Goal: Task Accomplishment & Management: Use online tool/utility

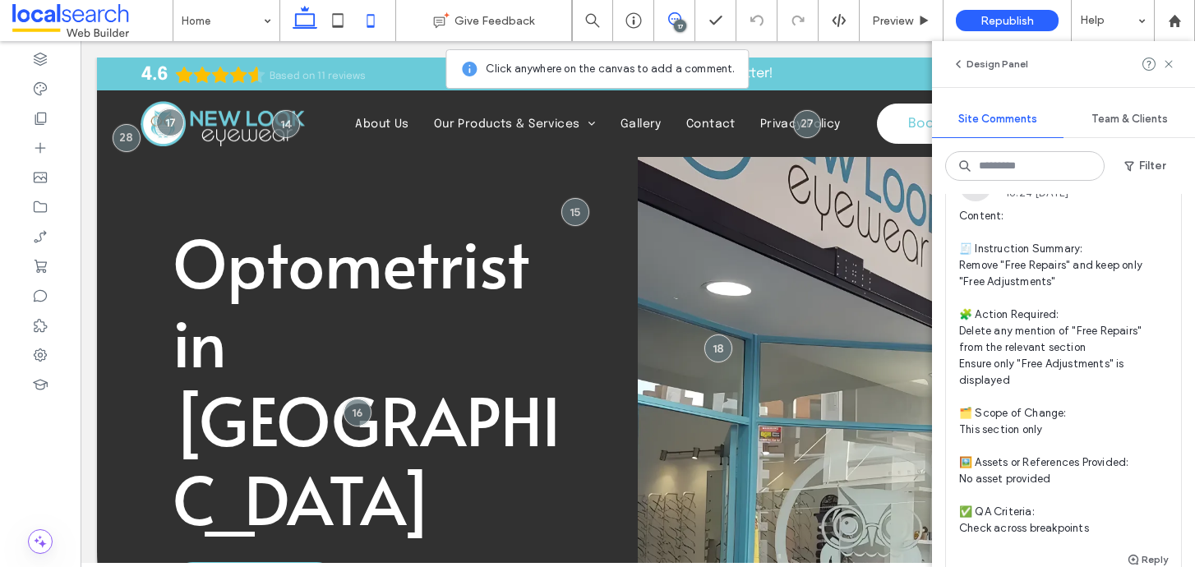
scroll to position [2048, 0]
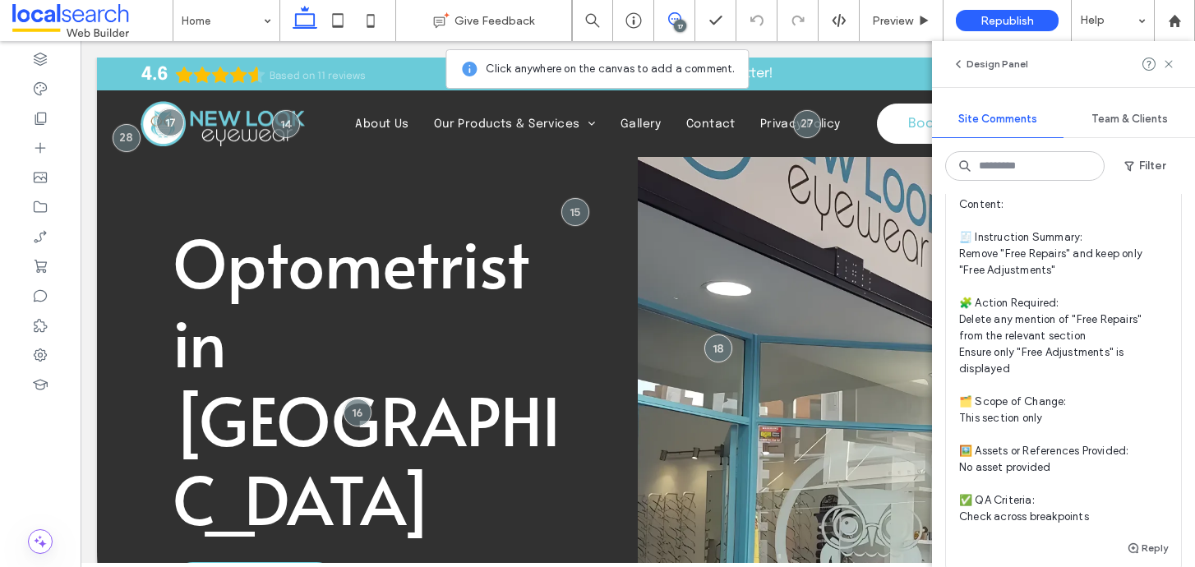
click at [1047, 303] on span "Content: 🧾 Instruction Summary: Remove "Free Repairs" and keep only "Free Adjus…" at bounding box center [1063, 360] width 209 height 329
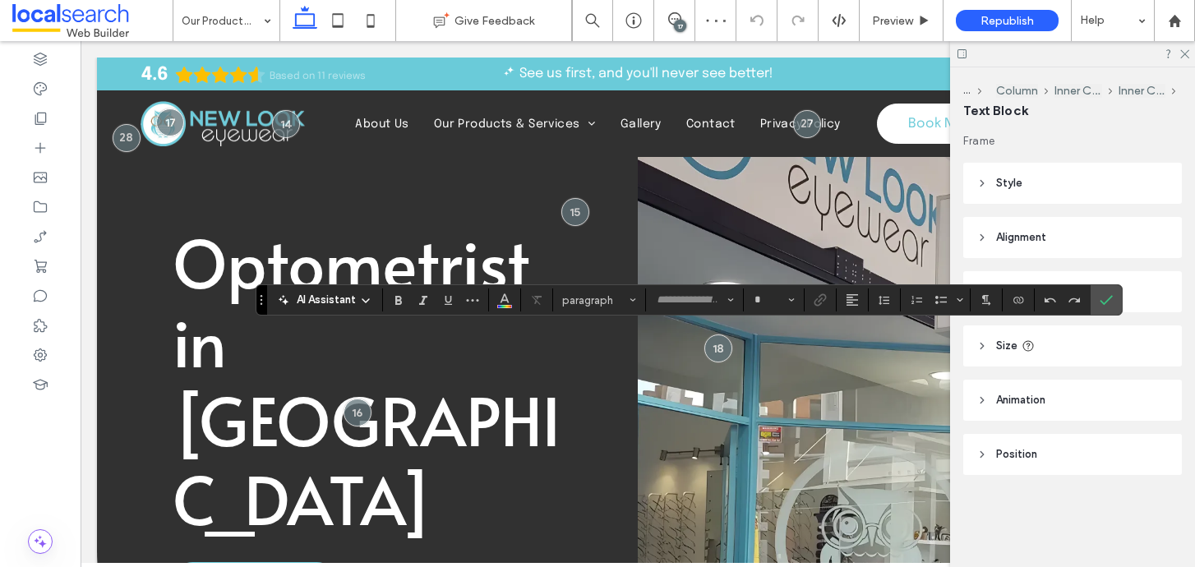
type input "********"
type input "**"
click at [1184, 53] on icon at bounding box center [1184, 53] width 11 height 11
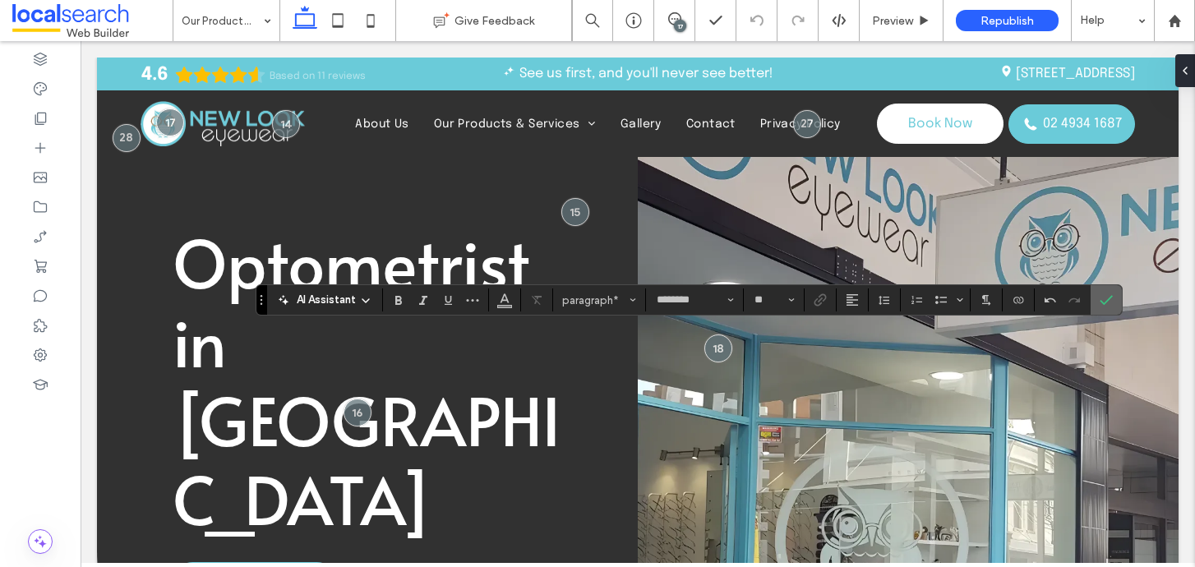
click at [1112, 297] on icon "Confirm" at bounding box center [1106, 299] width 13 height 13
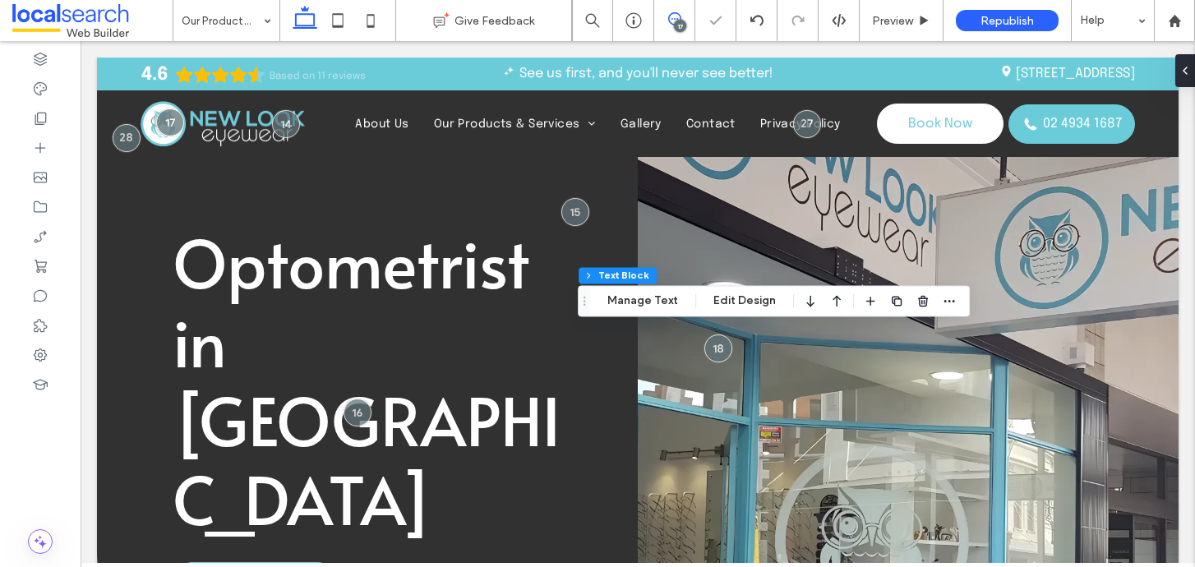
click at [673, 23] on icon at bounding box center [674, 18] width 13 height 13
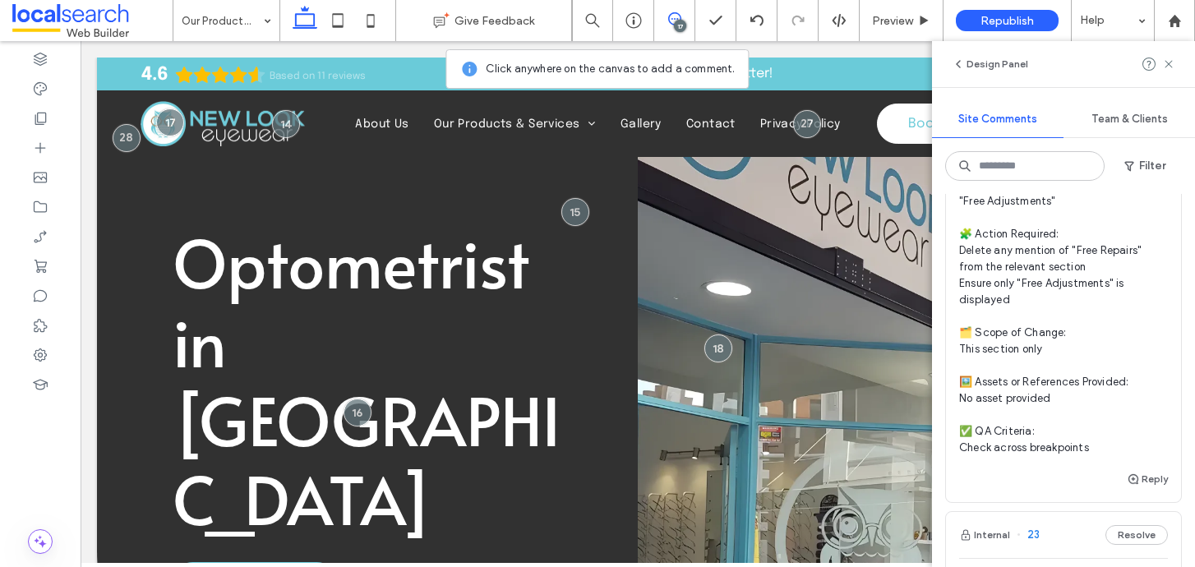
scroll to position [2123, 0]
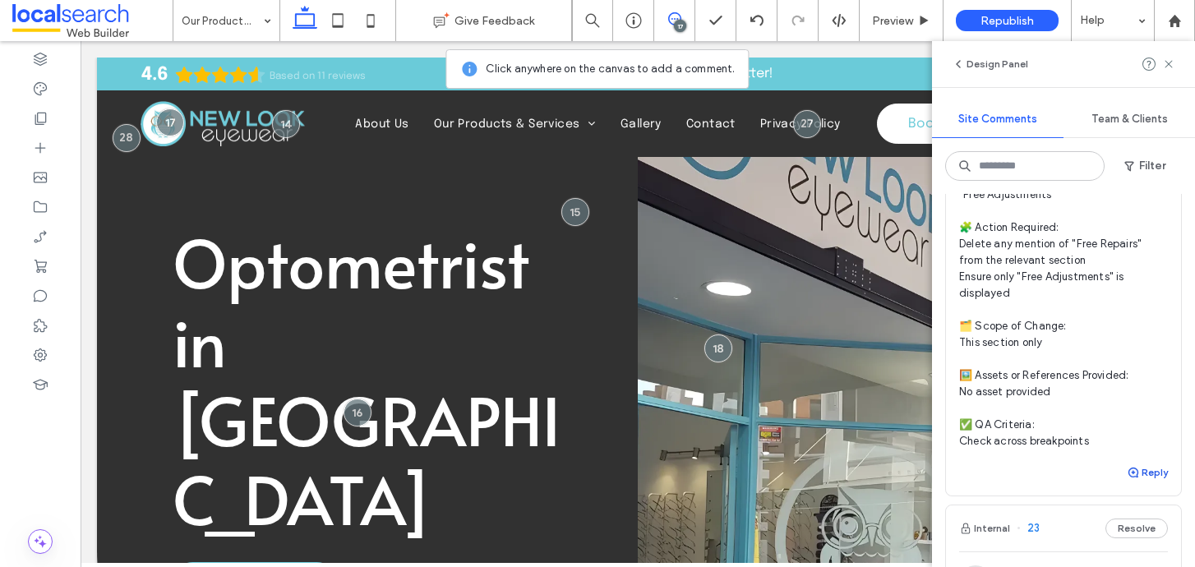
click at [1147, 474] on button "Reply" at bounding box center [1147, 473] width 41 height 20
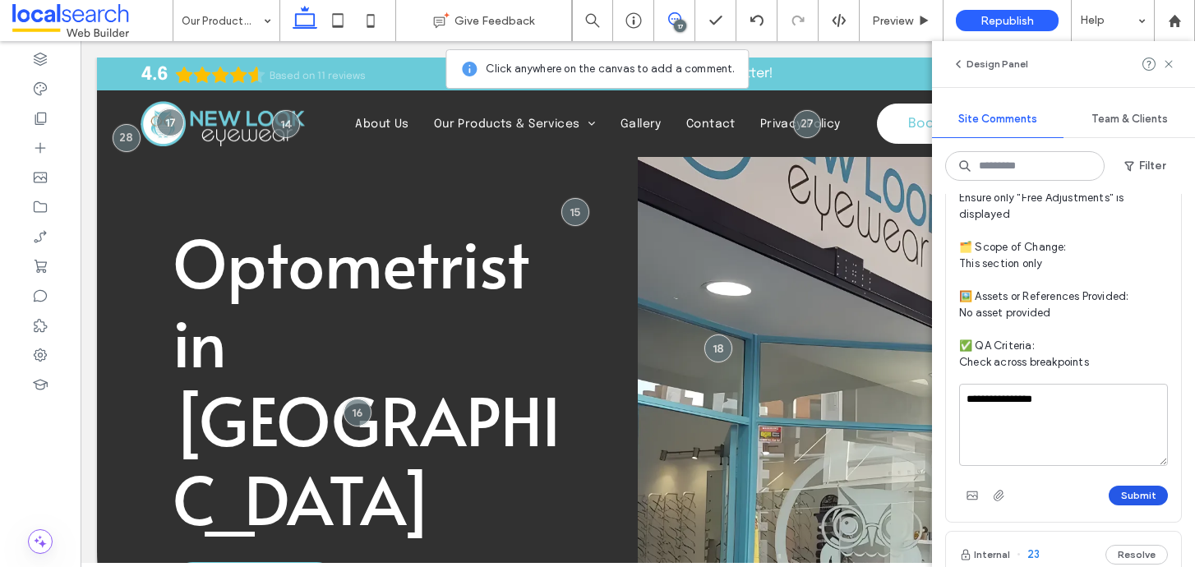
scroll to position [2209, 0]
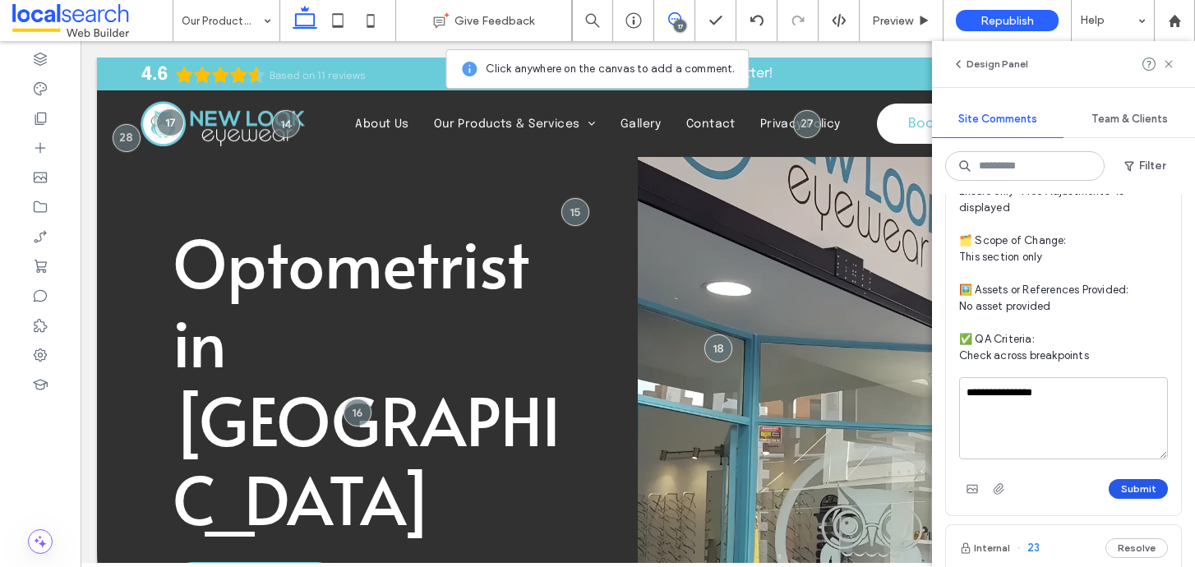
type textarea "**********"
click at [1129, 492] on button "Submit" at bounding box center [1138, 489] width 59 height 20
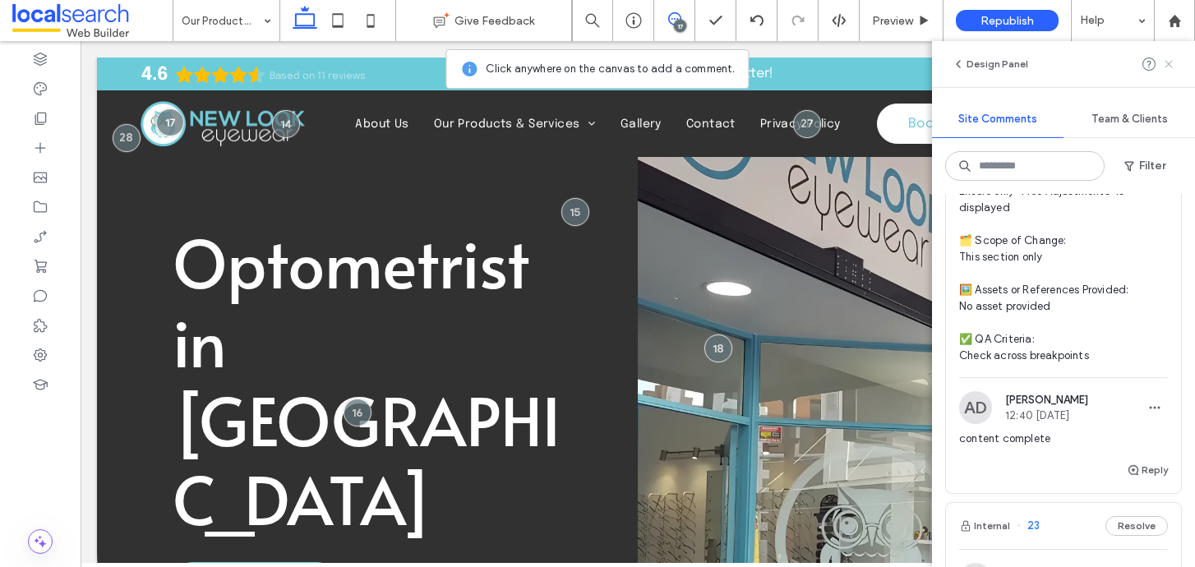
click at [1173, 67] on icon at bounding box center [1168, 64] width 13 height 13
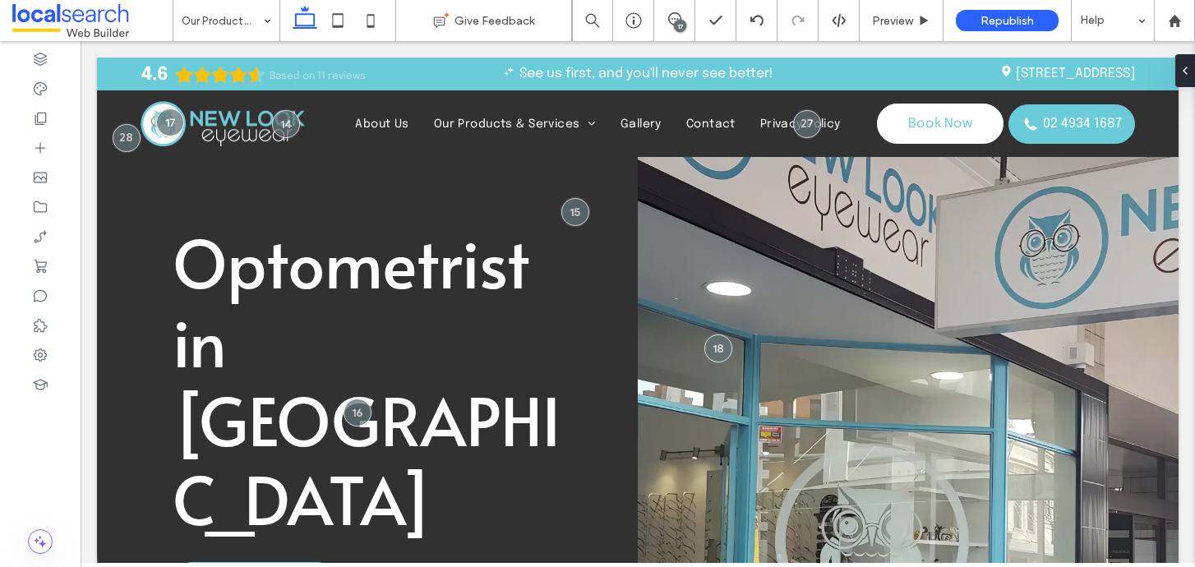
scroll to position [0, 0]
click at [681, 7] on div "17" at bounding box center [674, 20] width 41 height 41
click at [677, 19] on use at bounding box center [674, 18] width 13 height 13
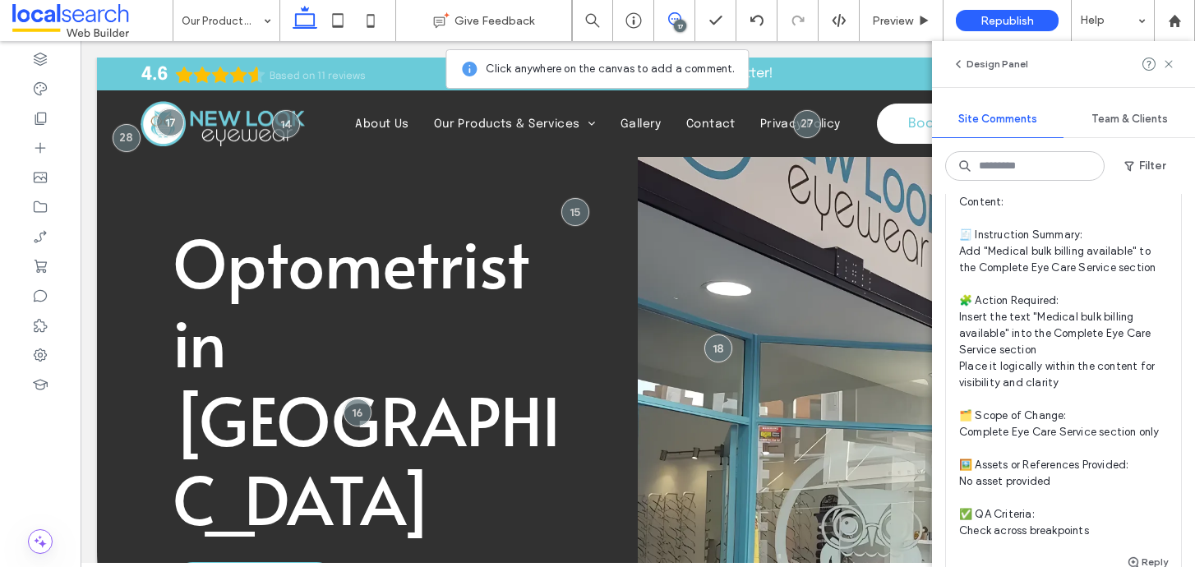
scroll to position [3069, 0]
drag, startPoint x: 986, startPoint y: 249, endPoint x: 1130, endPoint y: 252, distance: 143.9
click at [1130, 252] on span "Content: 🧾 Instruction Summary: Add "Medical bulk billing available" to the Com…" at bounding box center [1063, 365] width 209 height 345
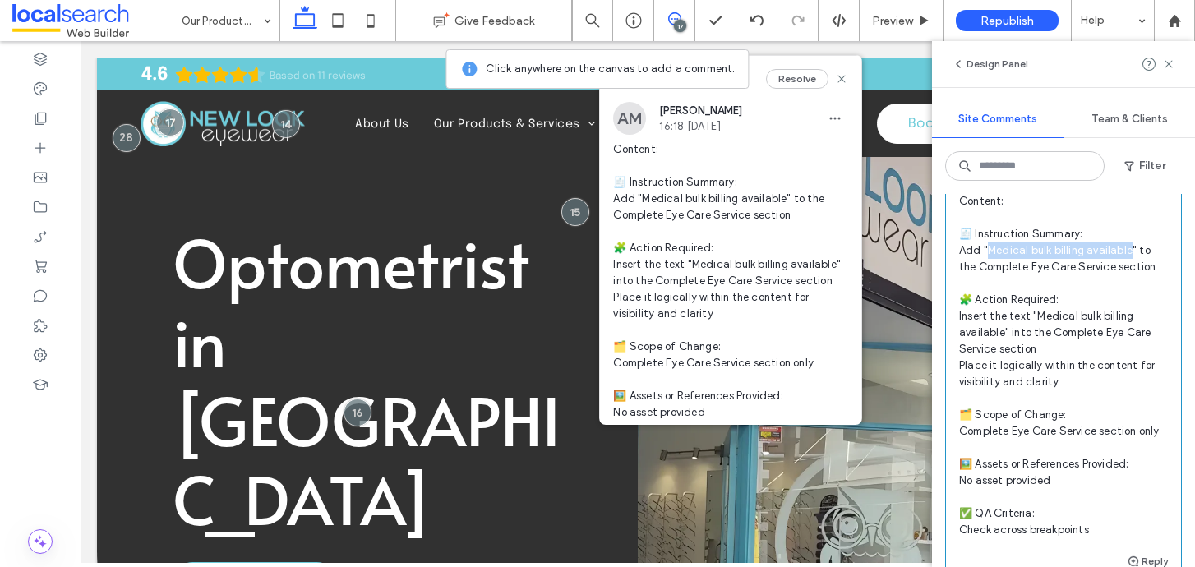
copy span "edical bulk billing available""
click at [1078, 339] on span "Content: 🧾 Instruction Summary: Add "Medical bulk billing available" to the Com…" at bounding box center [1063, 365] width 209 height 345
click at [1171, 67] on use at bounding box center [1168, 63] width 7 height 7
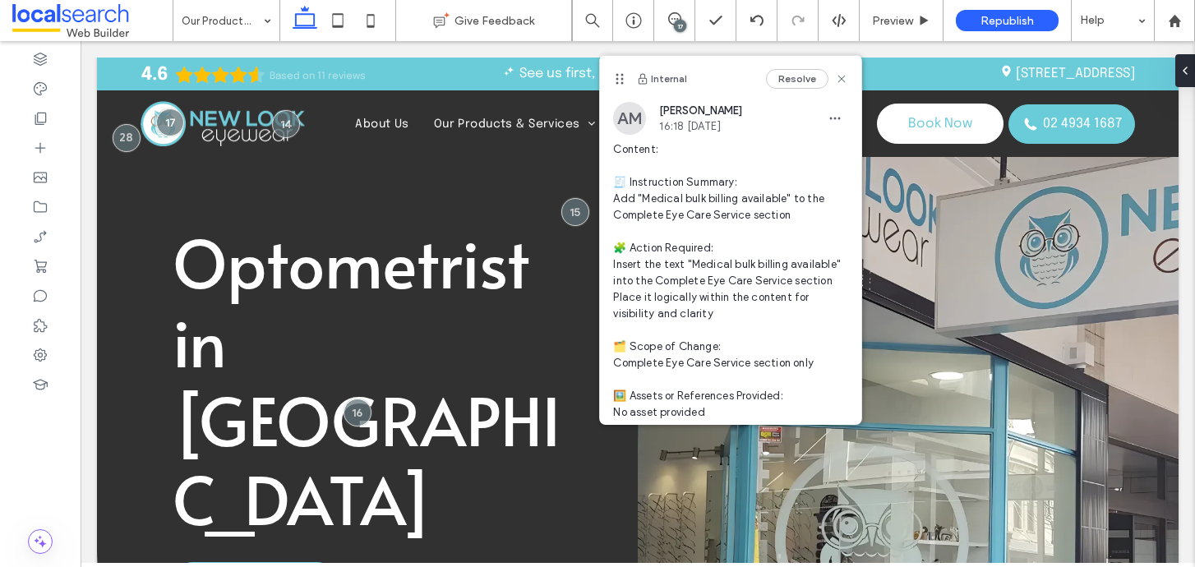
scroll to position [0, 0]
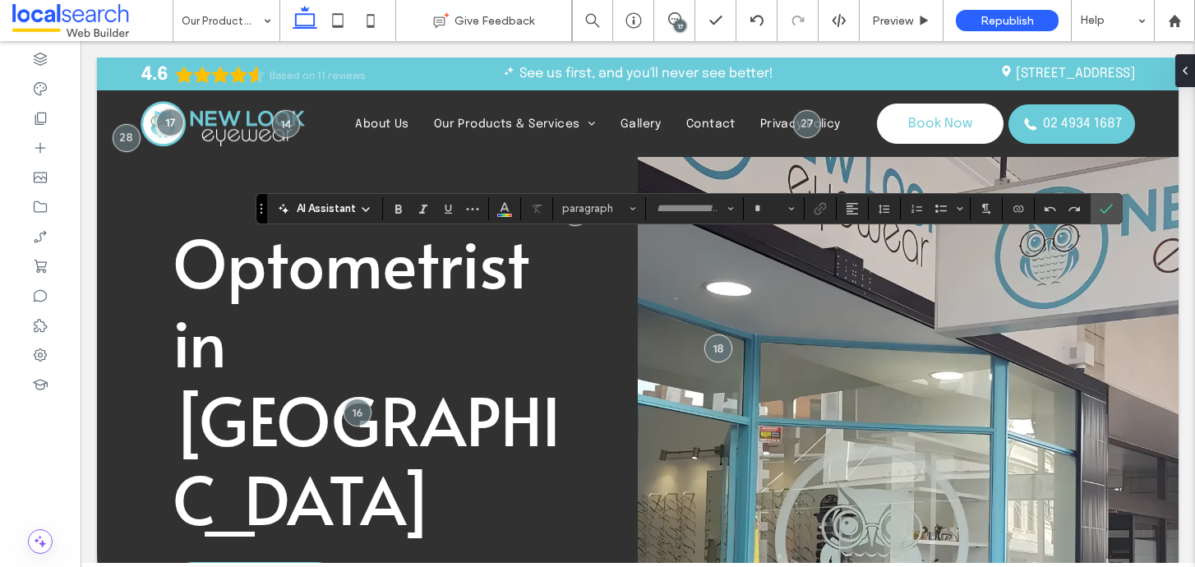
type input "********"
type input "**"
click at [669, 16] on use at bounding box center [674, 18] width 13 height 13
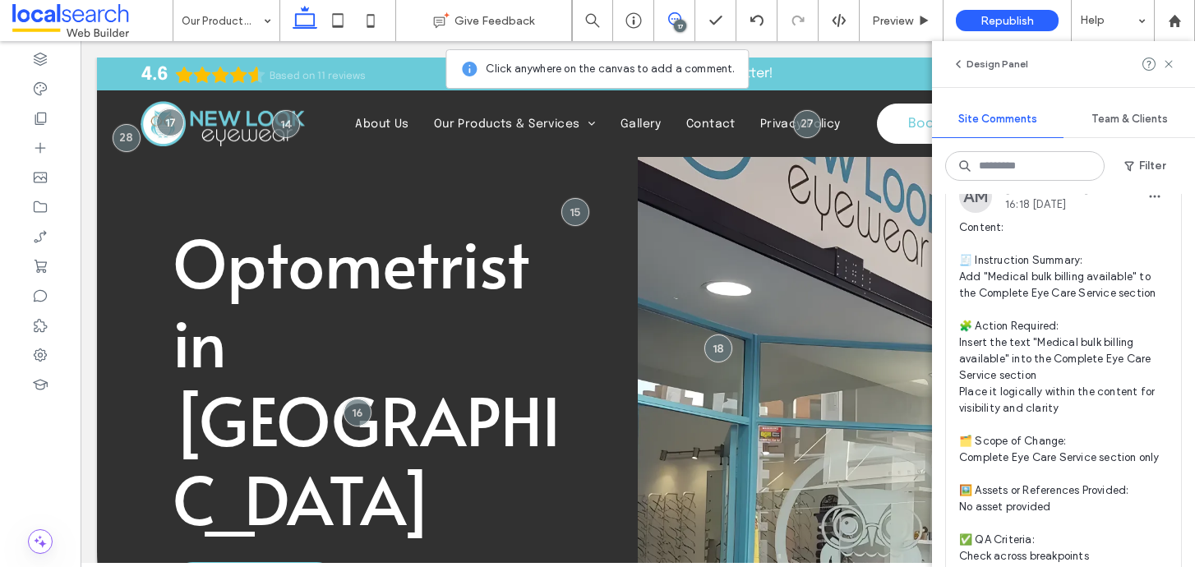
scroll to position [3044, 0]
click at [1175, 62] on icon at bounding box center [1168, 64] width 13 height 13
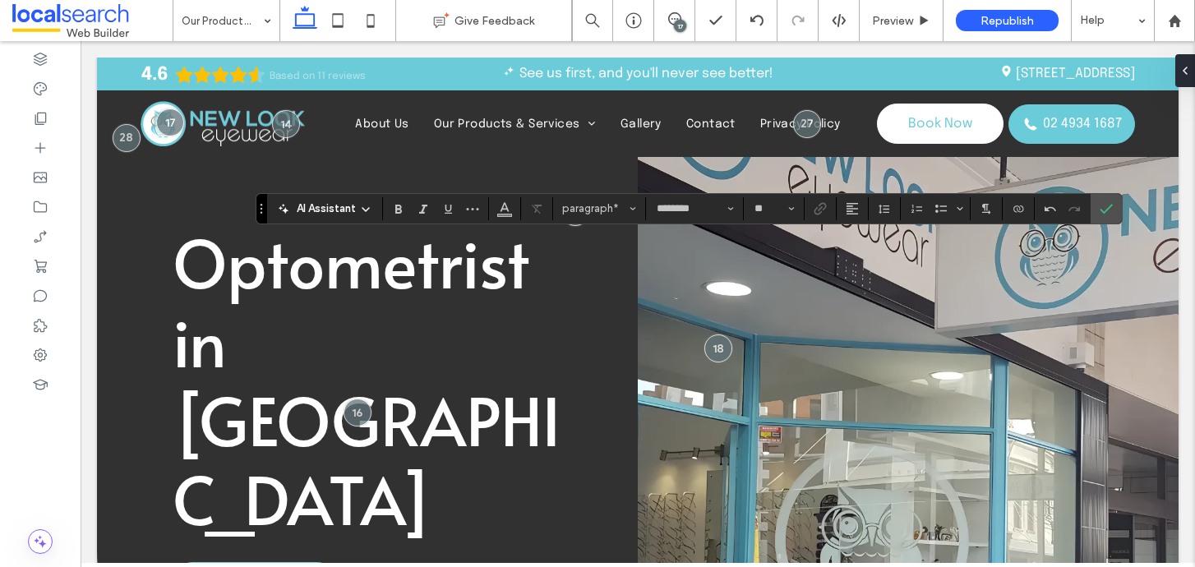
type input "**"
click at [1109, 207] on use "Confirm" at bounding box center [1106, 209] width 13 height 10
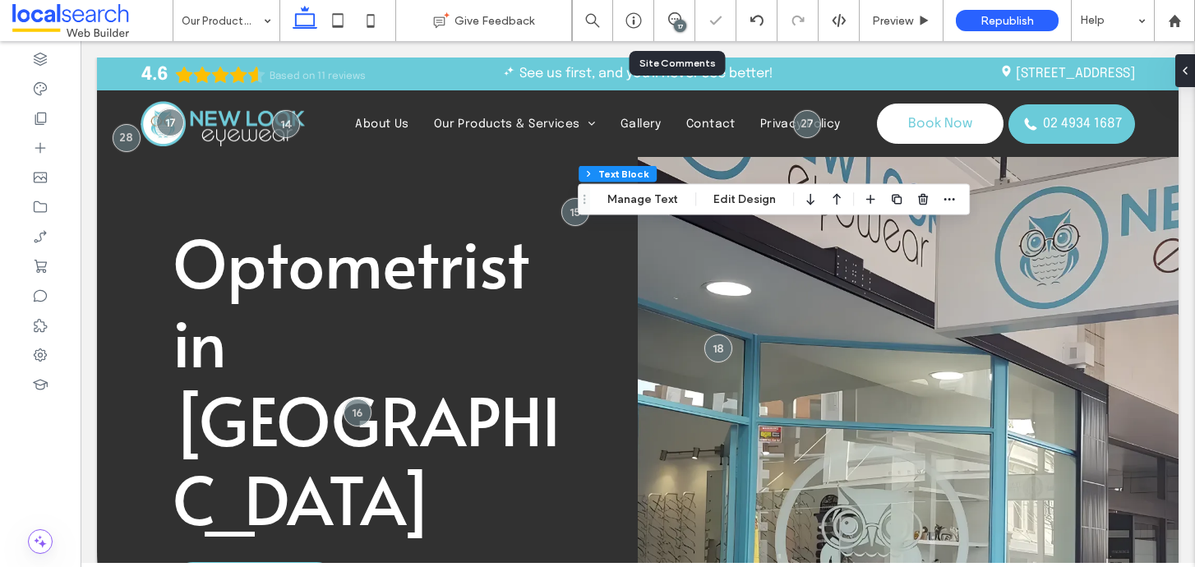
click at [672, 26] on div "17" at bounding box center [674, 20] width 40 height 16
click at [680, 23] on div "17" at bounding box center [680, 26] width 12 height 12
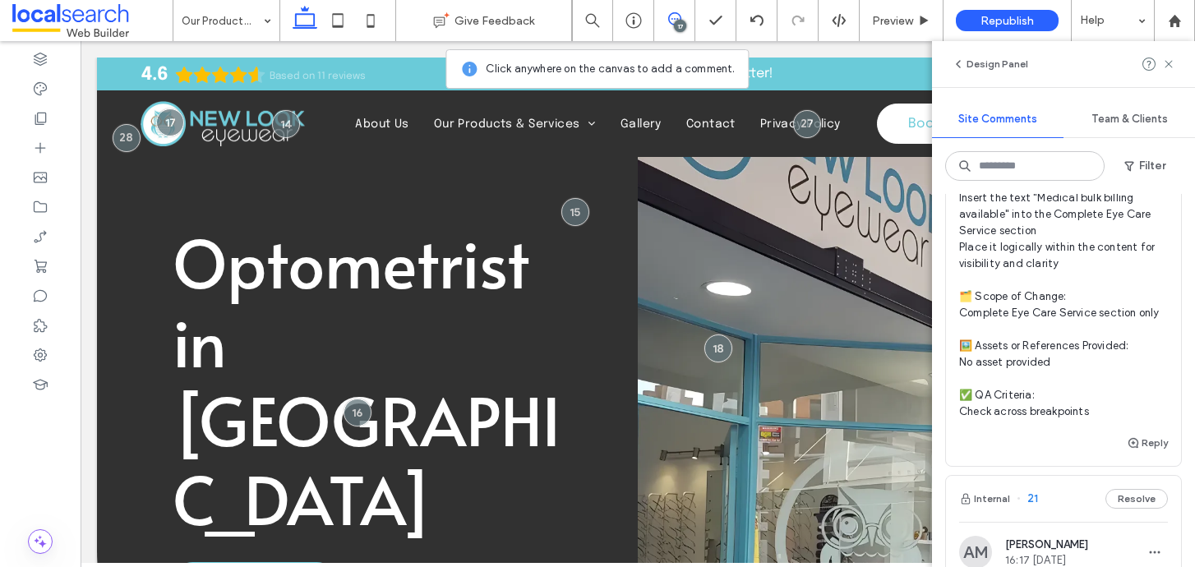
scroll to position [3216, 0]
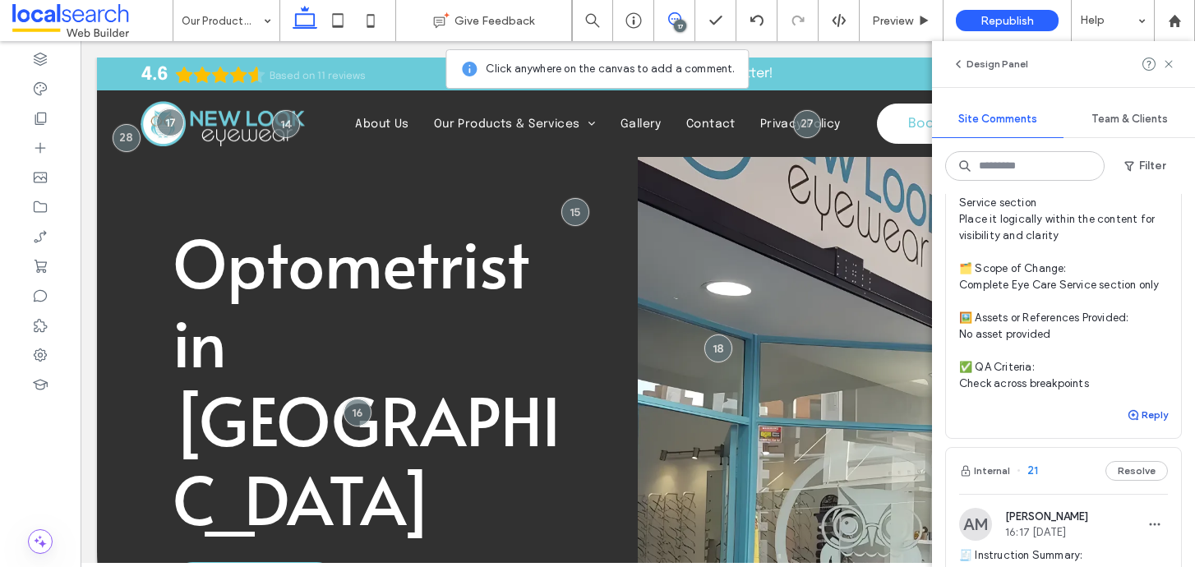
click at [1151, 419] on button "Reply" at bounding box center [1147, 415] width 41 height 20
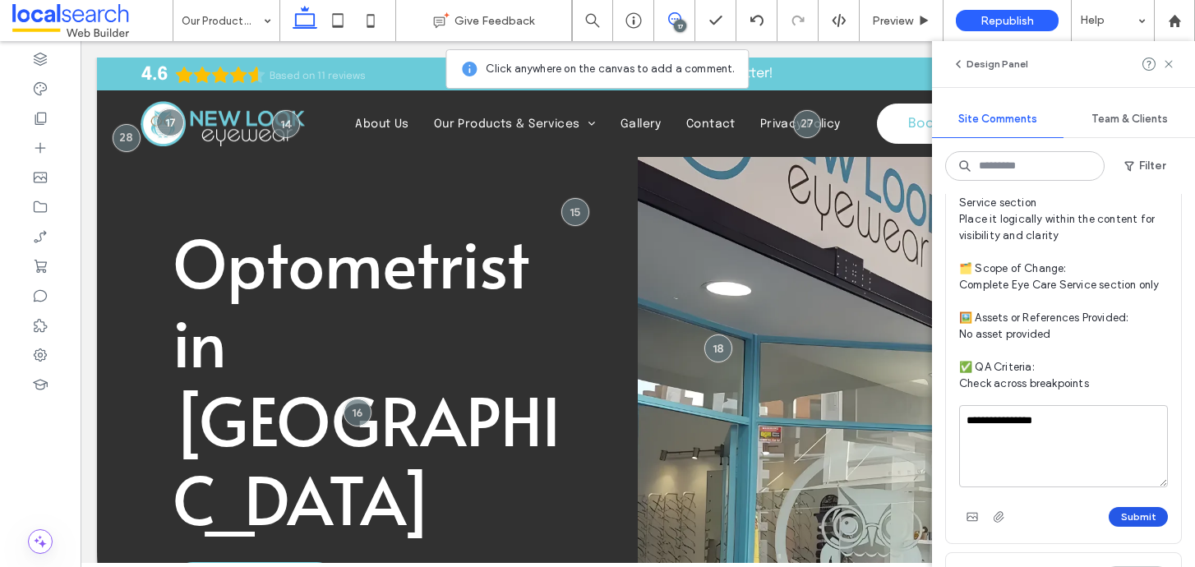
type textarea "**********"
click at [1148, 515] on button "Submit" at bounding box center [1138, 517] width 59 height 20
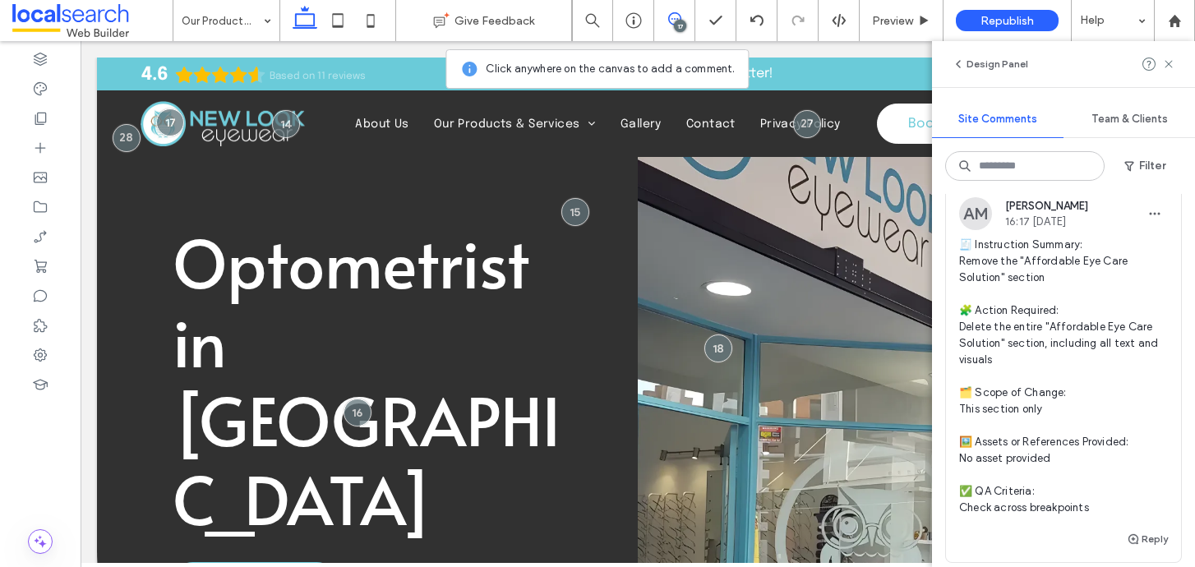
scroll to position [3614, 0]
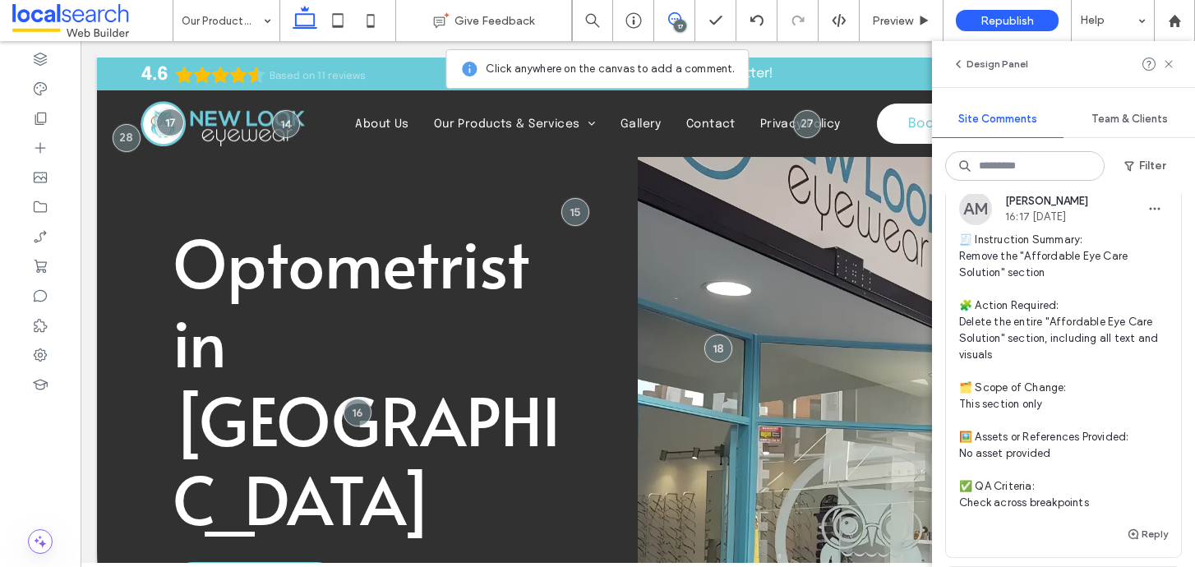
click at [1091, 306] on span "🧾 Instruction Summary: Remove the "Affordable Eye Care Solution" section 🧩 Acti…" at bounding box center [1063, 371] width 209 height 279
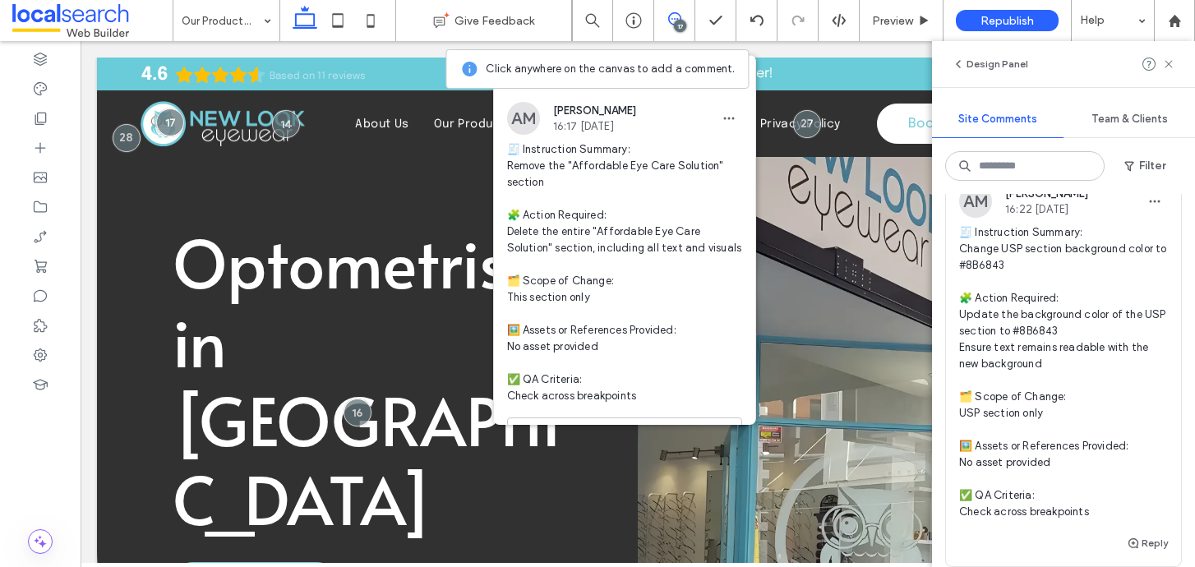
scroll to position [2380, 0]
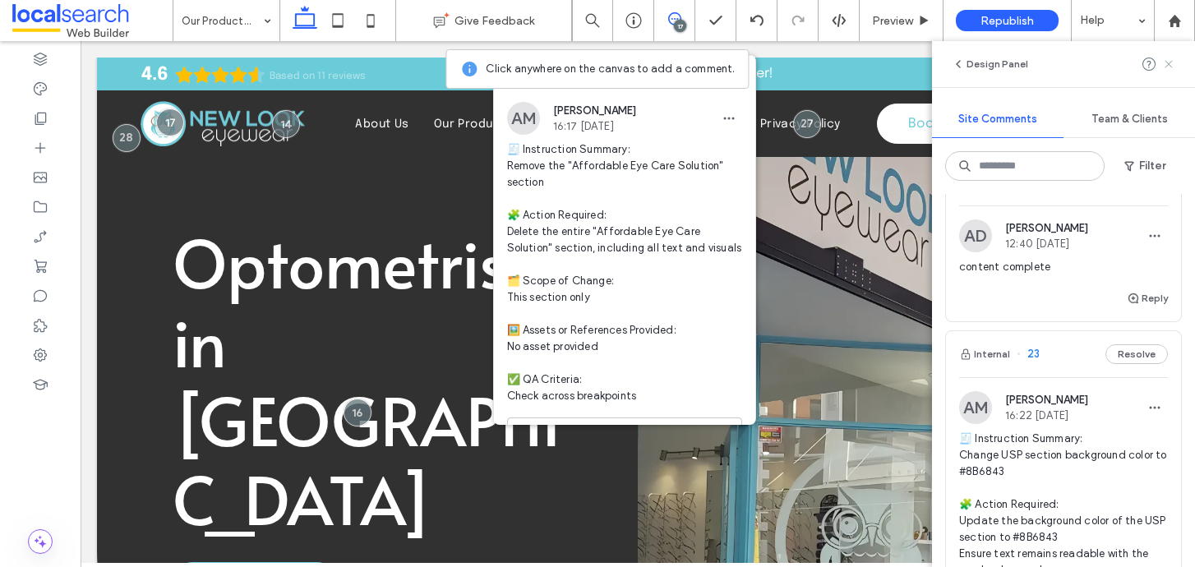
click at [1171, 60] on use at bounding box center [1168, 63] width 7 height 7
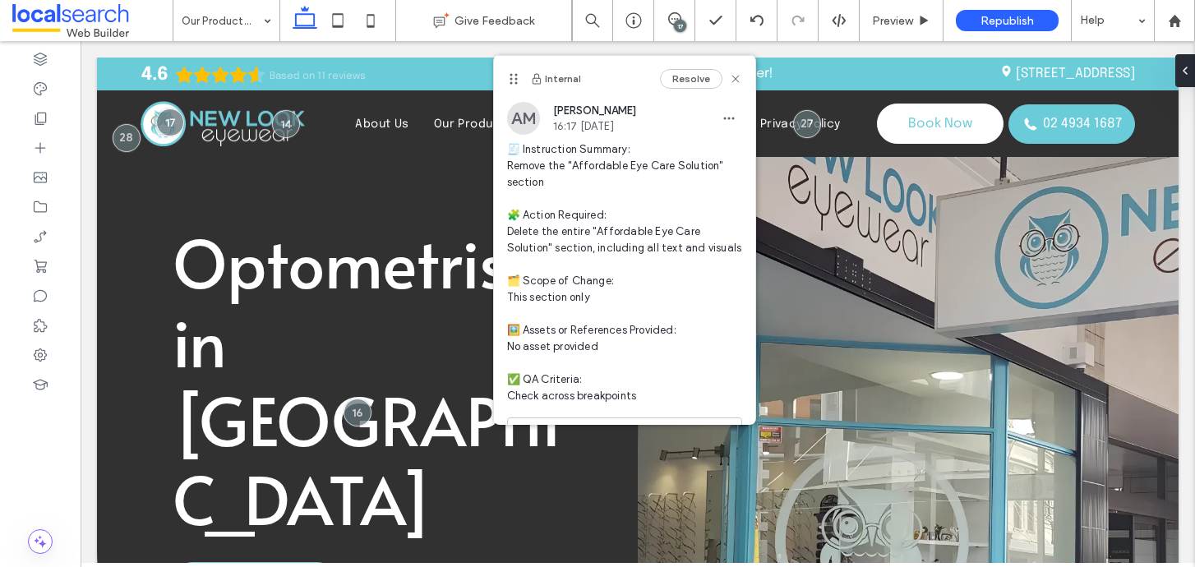
scroll to position [0, 0]
click at [38, 355] on use at bounding box center [40, 355] width 13 height 13
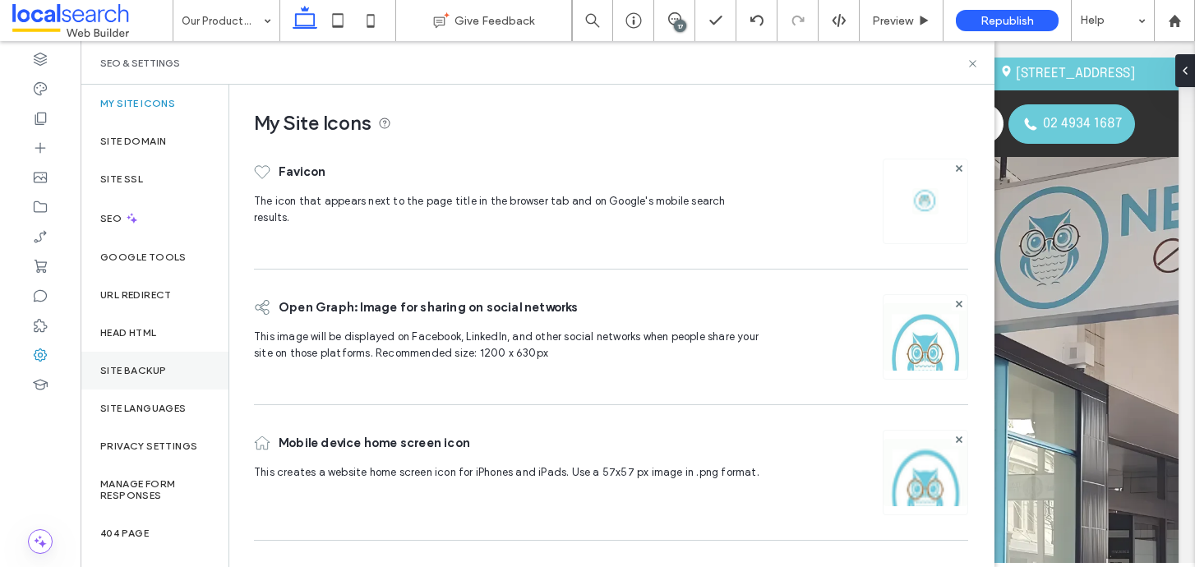
click at [150, 375] on label "Site Backup" at bounding box center [133, 371] width 66 height 12
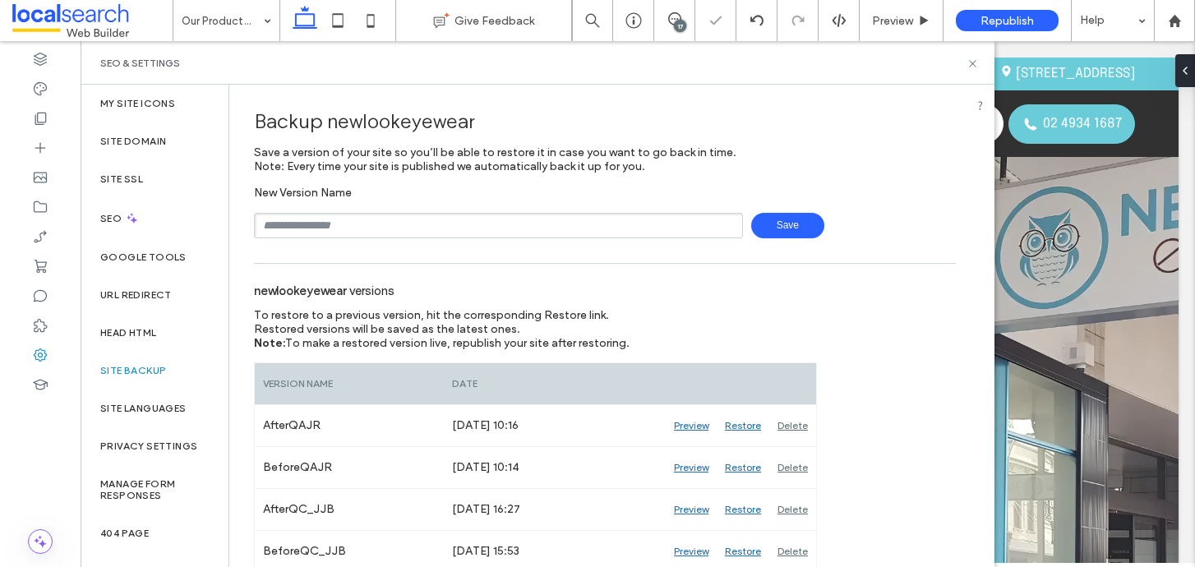
click at [358, 222] on input "text" at bounding box center [498, 225] width 489 height 25
type input "**********"
click at [793, 228] on span "Save" at bounding box center [787, 225] width 73 height 25
click at [968, 62] on icon at bounding box center [973, 64] width 12 height 12
